Goal: Check status: Check status

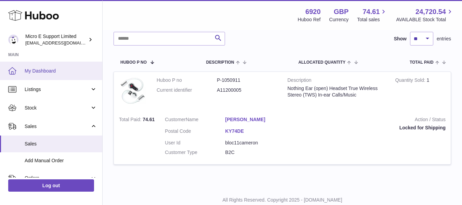
click at [41, 74] on link "My Dashboard" at bounding box center [51, 71] width 102 height 18
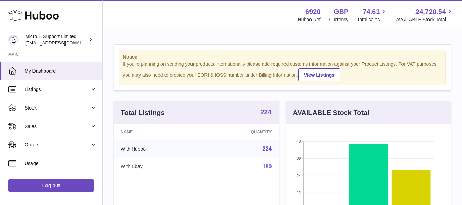
scroll to position [107, 164]
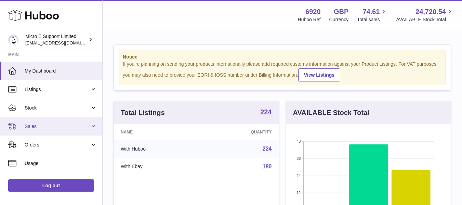
click at [77, 127] on span "Sales" at bounding box center [57, 126] width 65 height 6
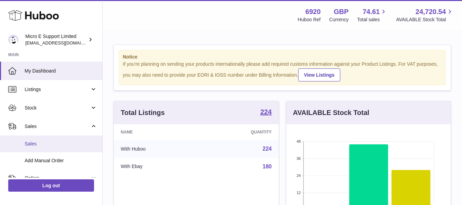
click at [38, 143] on span "Sales" at bounding box center [61, 143] width 72 height 6
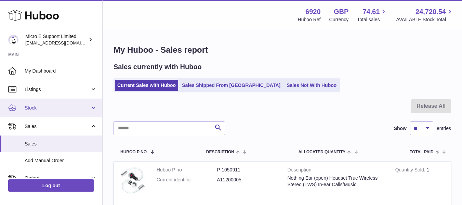
click at [83, 113] on link "Stock" at bounding box center [51, 107] width 102 height 18
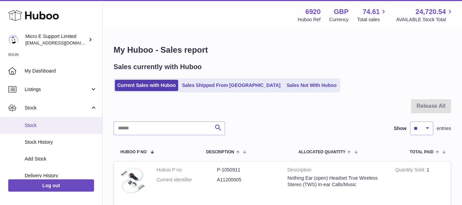
click at [35, 129] on link "Stock" at bounding box center [51, 125] width 102 height 17
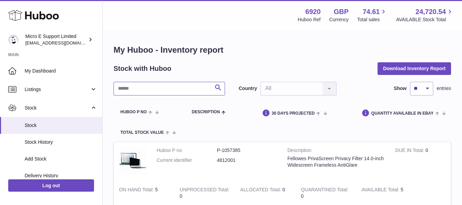
click at [148, 93] on input "text" at bounding box center [168, 89] width 111 height 14
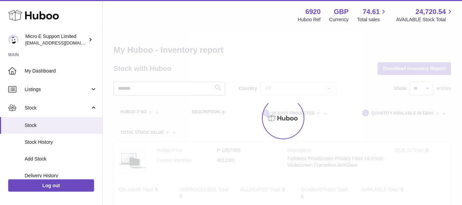
type input "*******"
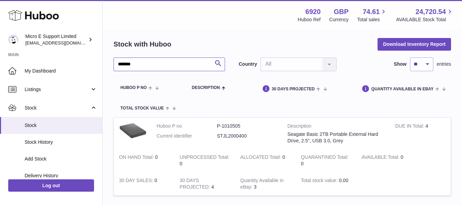
scroll to position [25, 0]
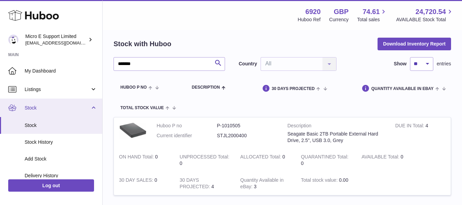
click at [89, 108] on link "Stock" at bounding box center [51, 107] width 102 height 18
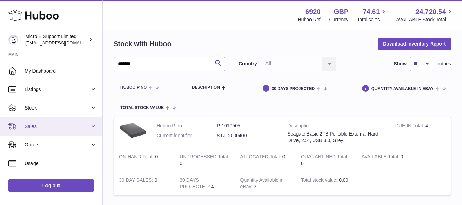
click at [87, 125] on span "Sales" at bounding box center [57, 126] width 65 height 6
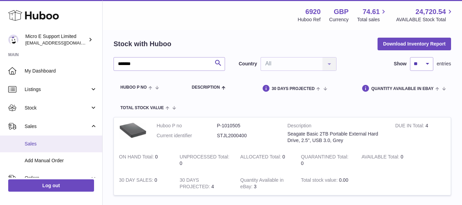
click at [36, 140] on span "Sales" at bounding box center [61, 143] width 72 height 6
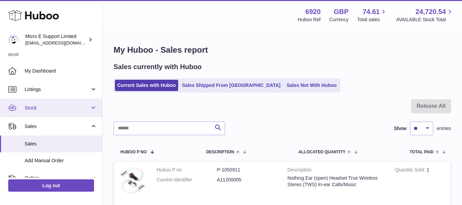
click at [57, 108] on span "Stock" at bounding box center [57, 108] width 65 height 6
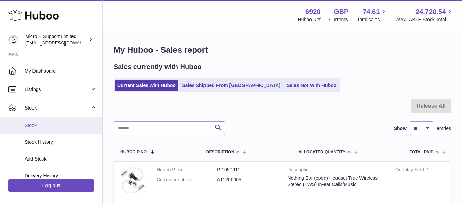
click at [39, 125] on span "Stock" at bounding box center [61, 125] width 72 height 6
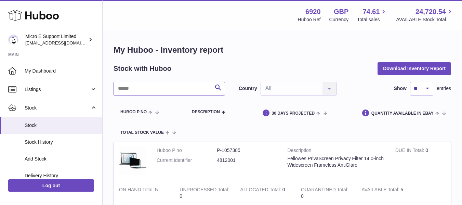
click at [177, 91] on input "text" at bounding box center [168, 89] width 111 height 14
type input "**********"
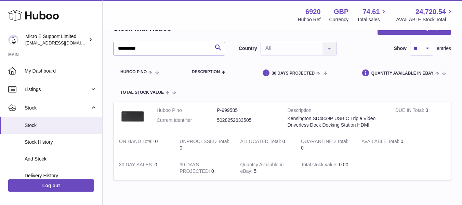
scroll to position [42, 0]
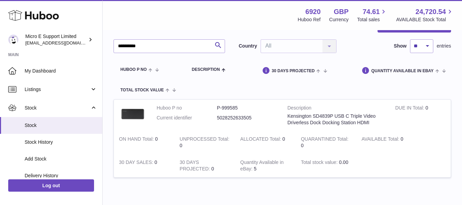
click at [230, 106] on dd "P-999585" at bounding box center [247, 108] width 60 height 6
copy dd "999585"
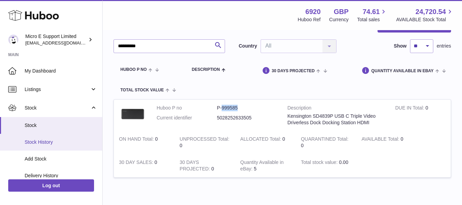
click at [37, 138] on link "Stock History" at bounding box center [51, 142] width 102 height 17
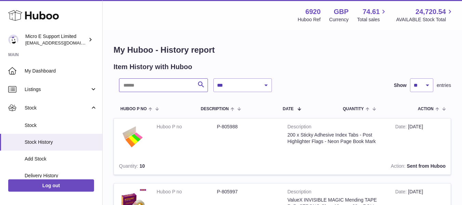
click at [165, 84] on input "text" at bounding box center [163, 85] width 89 height 14
paste input "******"
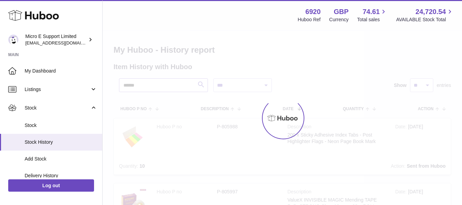
type input "******"
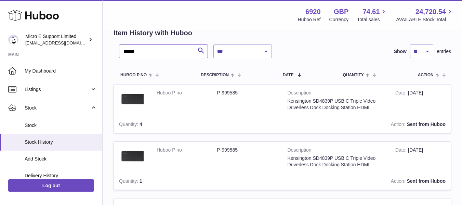
scroll to position [35, 0]
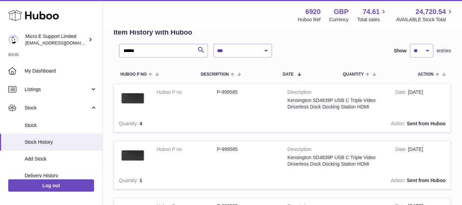
click at [323, 99] on td "Description Kensington SD4839P USB C Triple Video Driverless Dock Docking Stati…" at bounding box center [336, 99] width 108 height 31
copy td "SD4839P"
click at [241, 127] on td "Action Sent from Huboo" at bounding box center [312, 123] width 276 height 17
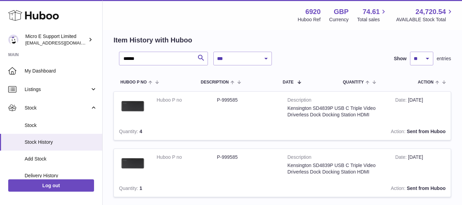
scroll to position [23, 0]
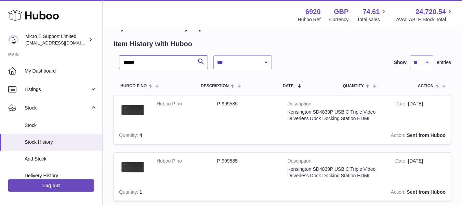
click at [169, 60] on input "******" at bounding box center [163, 62] width 89 height 14
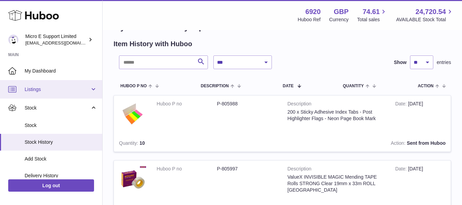
click at [81, 94] on link "Listings" at bounding box center [51, 89] width 102 height 18
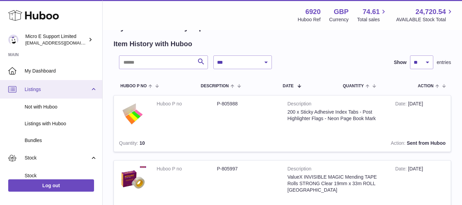
click at [81, 94] on link "Listings" at bounding box center [51, 89] width 102 height 18
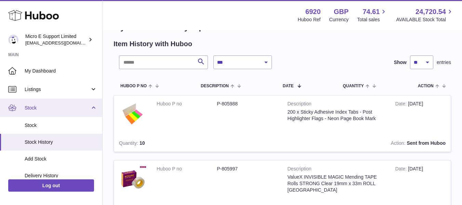
click at [91, 108] on link "Stock" at bounding box center [51, 107] width 102 height 18
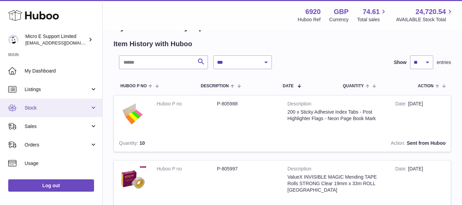
click at [91, 108] on link "Stock" at bounding box center [51, 107] width 102 height 18
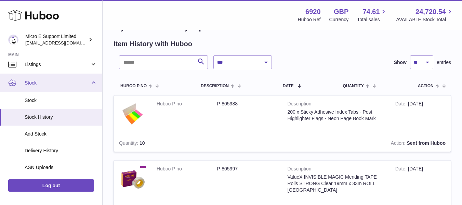
scroll to position [27, 0]
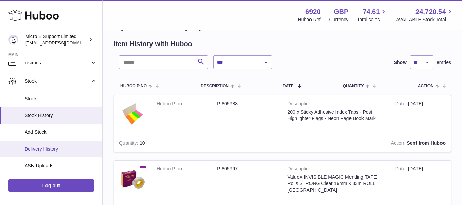
click at [51, 152] on link "Delivery History" at bounding box center [51, 148] width 102 height 17
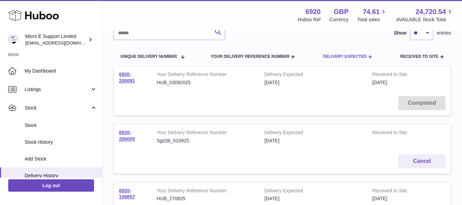
scroll to position [61, 0]
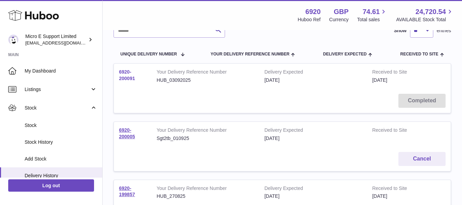
click at [121, 72] on link "6920-200091" at bounding box center [127, 75] width 16 height 12
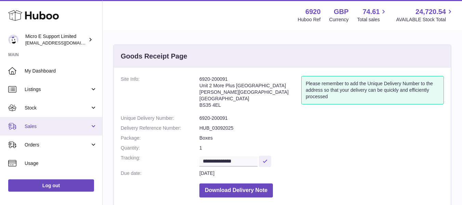
click at [51, 124] on span "Sales" at bounding box center [57, 126] width 65 height 6
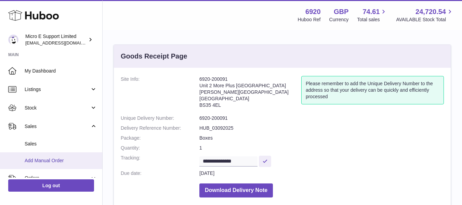
click at [35, 152] on link "Add Manual Order" at bounding box center [51, 160] width 102 height 17
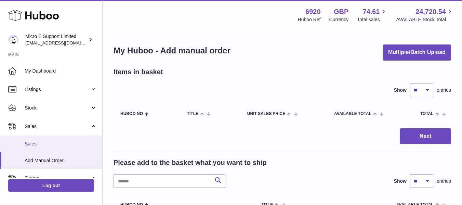
click at [47, 146] on span "Sales" at bounding box center [61, 143] width 72 height 6
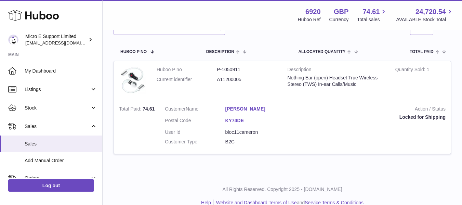
scroll to position [111, 0]
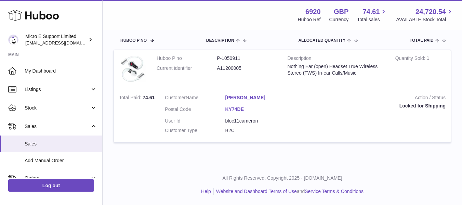
click at [228, 69] on dd "A11200005" at bounding box center [247, 68] width 60 height 6
copy dd "A11200005"
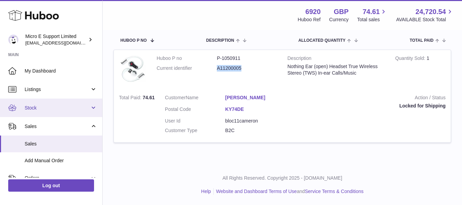
click at [92, 106] on link "Stock" at bounding box center [51, 107] width 102 height 18
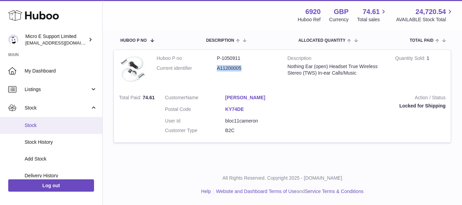
click at [35, 129] on link "Stock" at bounding box center [51, 125] width 102 height 17
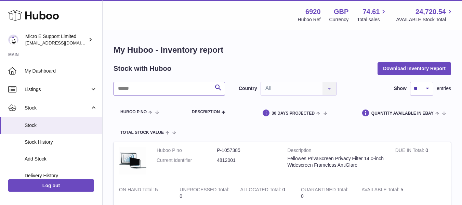
click at [166, 85] on input "text" at bounding box center [168, 89] width 111 height 14
paste input "*********"
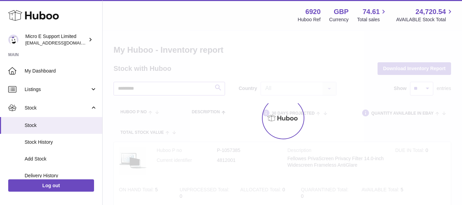
type input "*********"
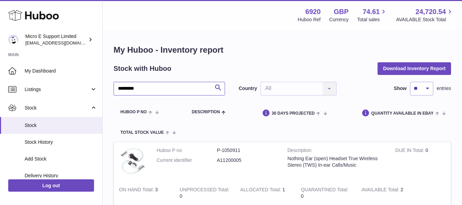
click at [186, 92] on input "*********" at bounding box center [168, 89] width 111 height 14
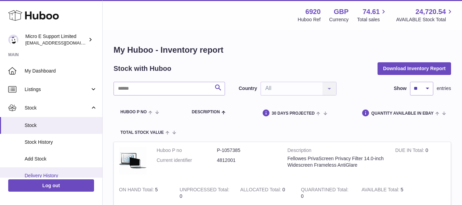
click at [49, 170] on link "Delivery History" at bounding box center [51, 175] width 102 height 17
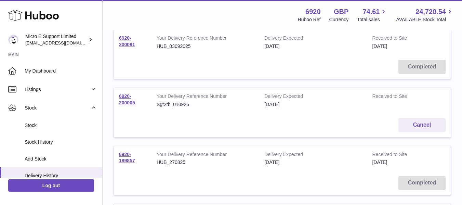
scroll to position [95, 0]
click at [128, 45] on link "6920-200091" at bounding box center [127, 41] width 16 height 12
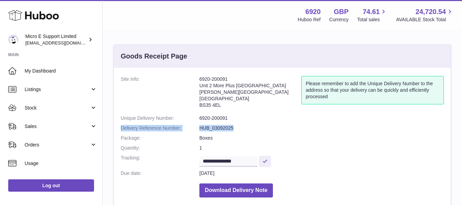
drag, startPoint x: 281, startPoint y: 117, endPoint x: 333, endPoint y: 131, distance: 53.2
click at [333, 131] on dl "**********" at bounding box center [282, 138] width 323 height 125
click at [333, 131] on dd "HUB_03092025" at bounding box center [321, 128] width 244 height 6
drag, startPoint x: 200, startPoint y: 80, endPoint x: 233, endPoint y: 106, distance: 42.1
click at [233, 106] on address "6920-200091 Unit 2 More Plus Central Park Hudson Ave Severn Beach BS35 4EL" at bounding box center [250, 94] width 102 height 36
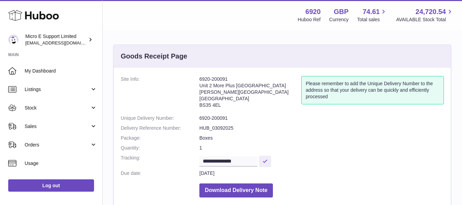
copy address "6920-200091 Unit 2 More Plus Central Park Hudson Ave Severn Beach BS35 4EL"
click at [355, 145] on dd "1" at bounding box center [321, 148] width 244 height 6
